Goal: Information Seeking & Learning: Check status

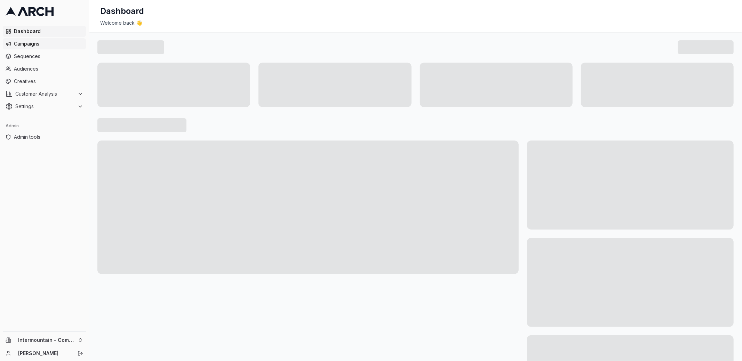
click at [57, 42] on span "Campaigns" at bounding box center [48, 43] width 69 height 7
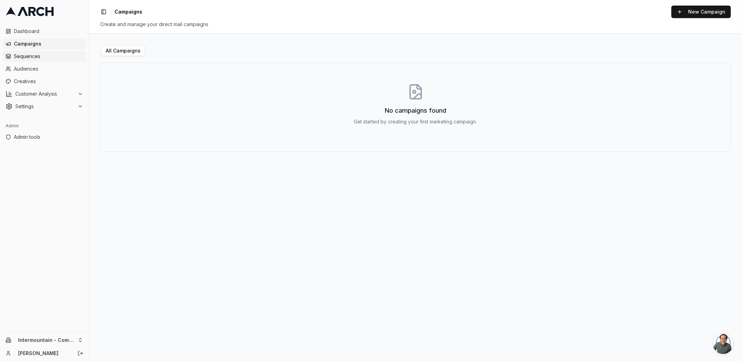
click at [53, 58] on span "Sequences" at bounding box center [48, 56] width 69 height 7
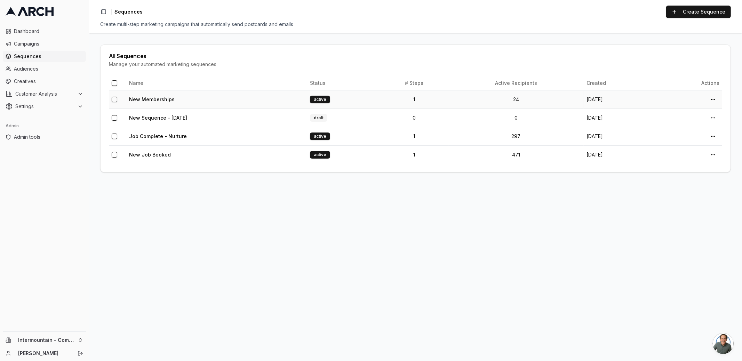
click at [143, 95] on td "New Memberships" at bounding box center [216, 99] width 181 height 18
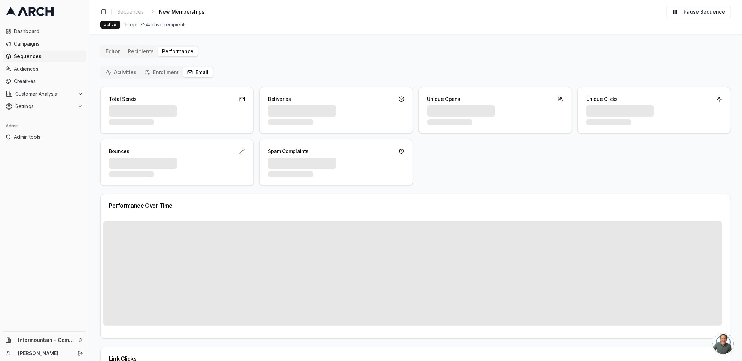
click at [192, 71] on button "Email" at bounding box center [198, 72] width 30 height 10
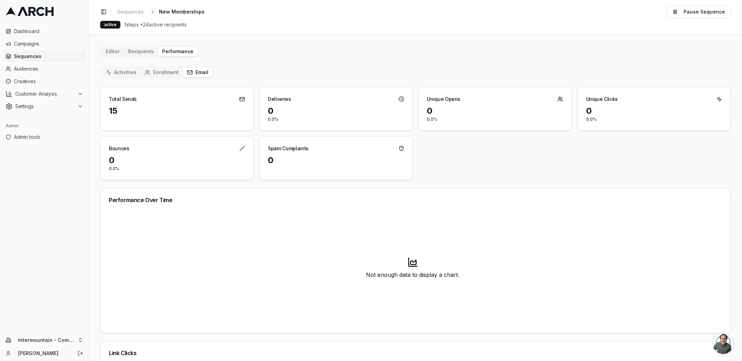
click at [156, 74] on button "Enrollment" at bounding box center [161, 72] width 42 height 10
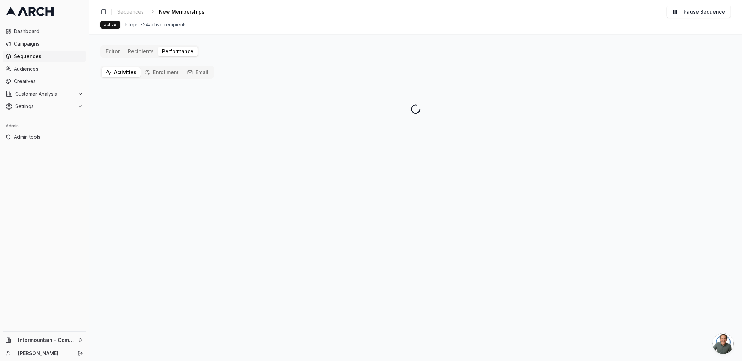
click at [122, 74] on button "Activities" at bounding box center [121, 72] width 39 height 10
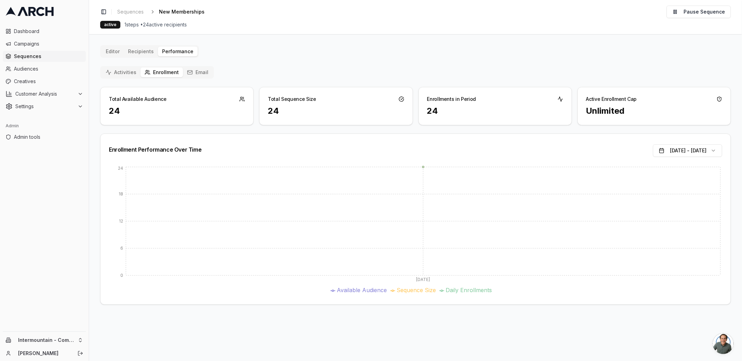
click at [193, 72] on button "Email" at bounding box center [198, 72] width 30 height 10
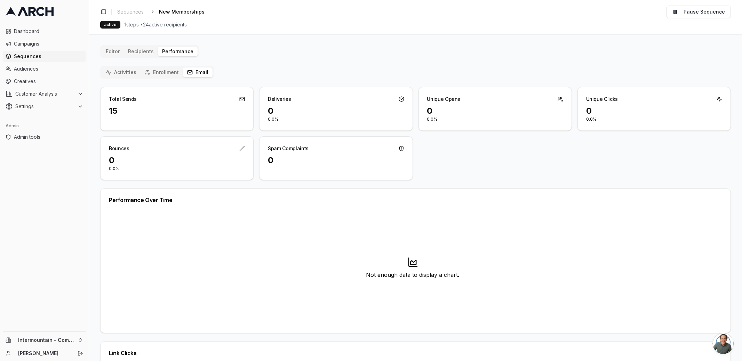
click at [28, 56] on span "Sequences" at bounding box center [48, 56] width 69 height 7
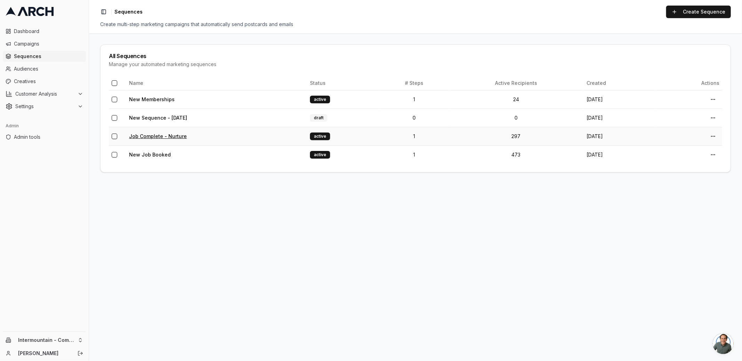
click at [150, 138] on link "Job Complete - Nurture" at bounding box center [158, 136] width 58 height 6
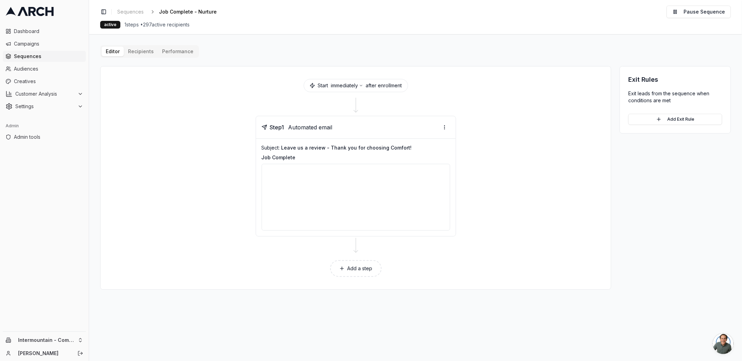
click at [175, 53] on button "Performance" at bounding box center [178, 52] width 40 height 10
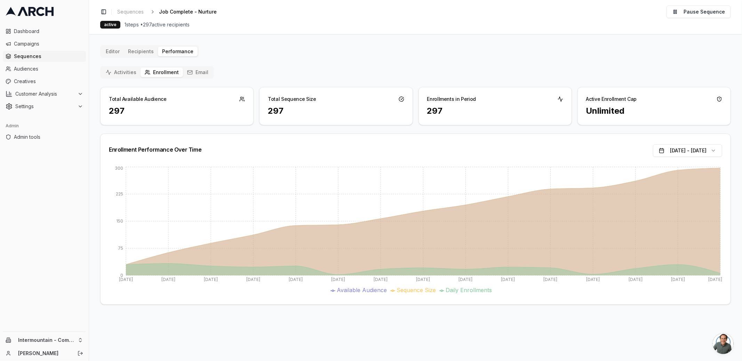
click at [202, 74] on button "Email" at bounding box center [198, 72] width 30 height 10
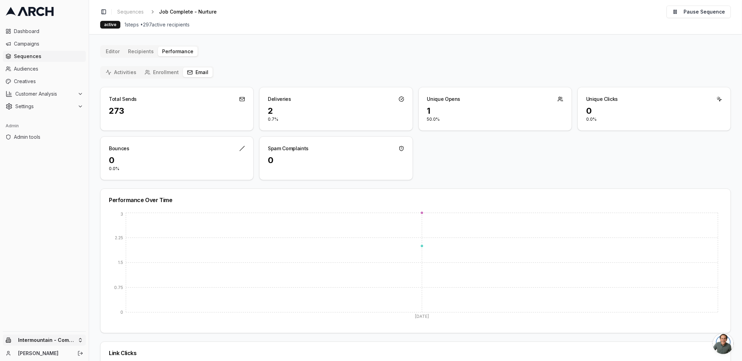
click at [78, 336] on html "Dashboard Campaigns Sequences Audiences Creatives Customer Analysis Settings Ad…" at bounding box center [371, 180] width 742 height 361
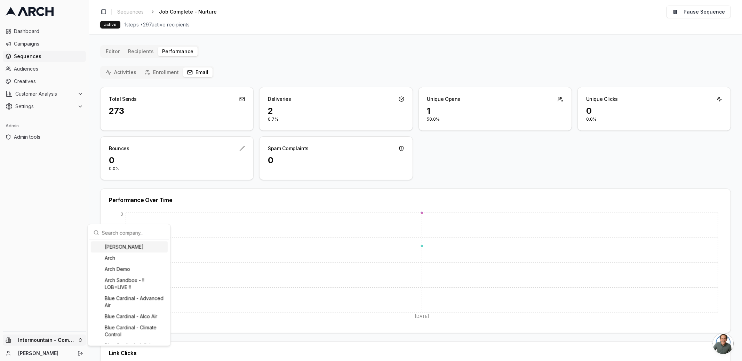
click at [122, 233] on input "text" at bounding box center [133, 233] width 63 height 14
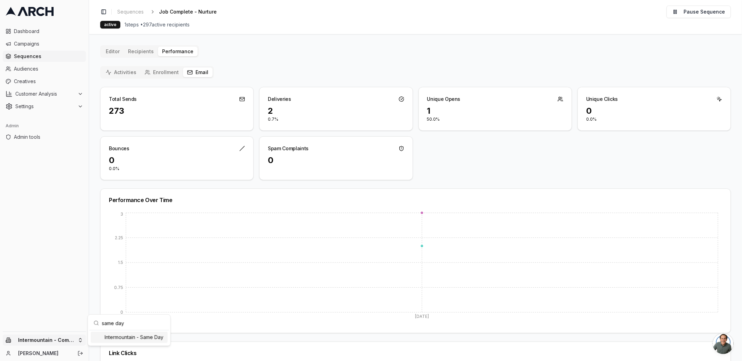
type input "same day"
click at [135, 338] on div "Intermountain - Same Day" at bounding box center [129, 337] width 77 height 11
click at [33, 51] on html "Dashboard Campaigns Sequences Audiences Creatives Customer Analysis Settings Ad…" at bounding box center [371, 180] width 742 height 361
click at [30, 55] on span "Sequences" at bounding box center [48, 56] width 69 height 7
